Goal: Task Accomplishment & Management: Manage account settings

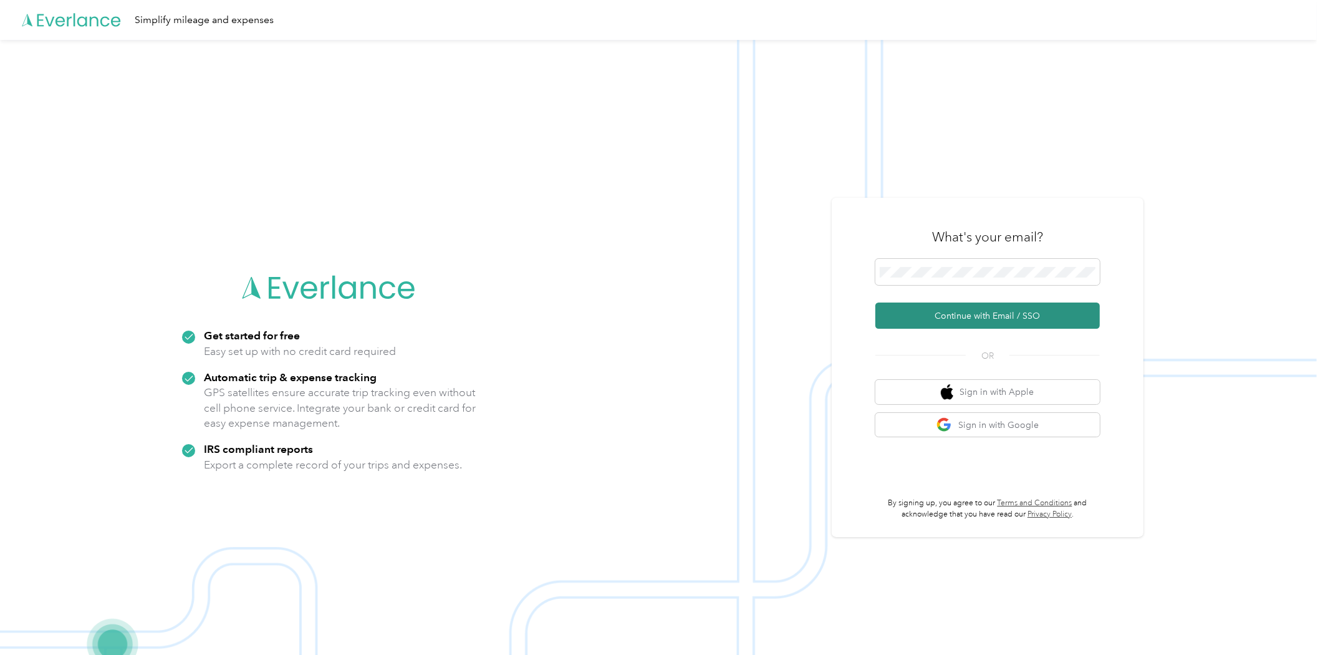
click at [1008, 319] on button "Continue with Email / SSO" at bounding box center [988, 315] width 225 height 26
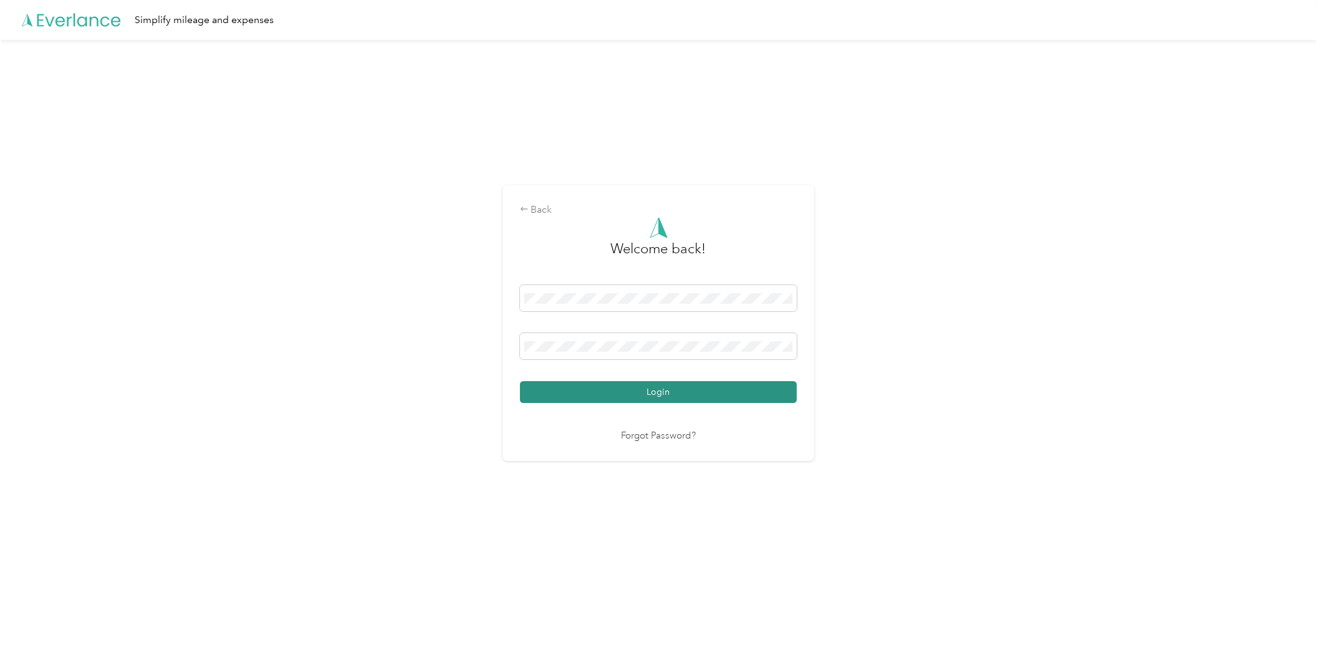
click at [717, 391] on button "Login" at bounding box center [658, 392] width 277 height 22
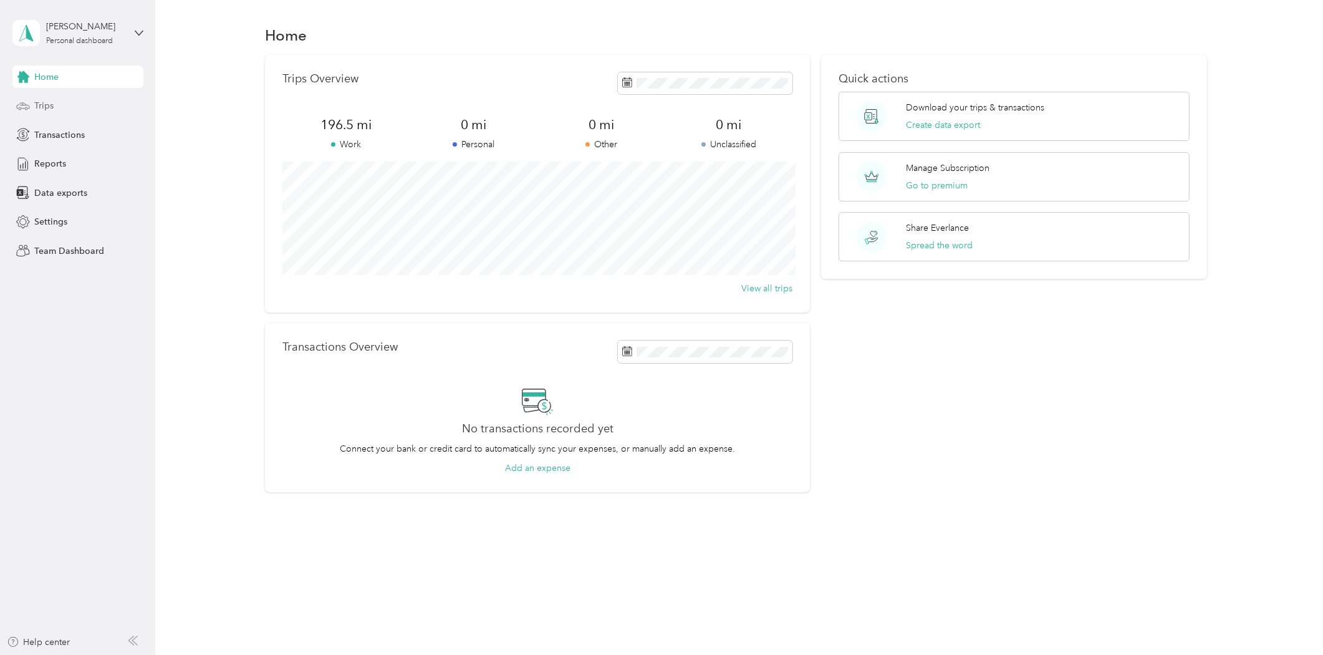
click at [41, 97] on div "Trips" at bounding box center [77, 106] width 131 height 22
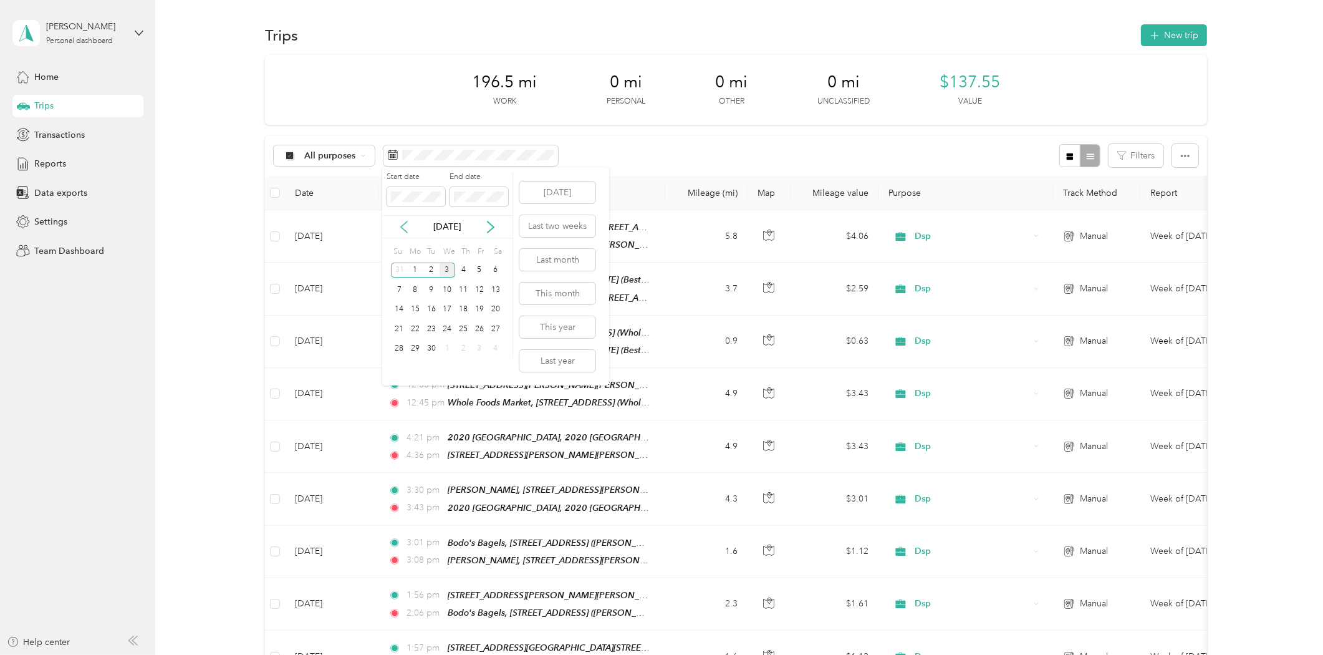
click at [402, 226] on icon at bounding box center [404, 227] width 12 height 12
click at [410, 327] on div "18" at bounding box center [415, 329] width 16 height 16
click at [397, 369] on div "31" at bounding box center [399, 368] width 16 height 16
